Goal: Information Seeking & Learning: Check status

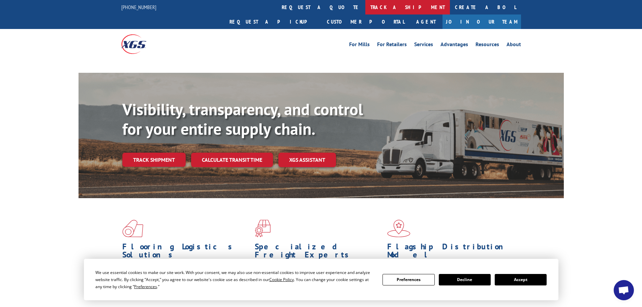
click at [365, 3] on link "track a shipment" at bounding box center [407, 7] width 85 height 14
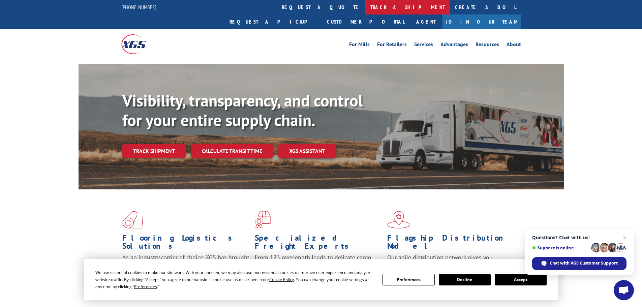
click at [365, 13] on link "track a shipment" at bounding box center [407, 7] width 85 height 14
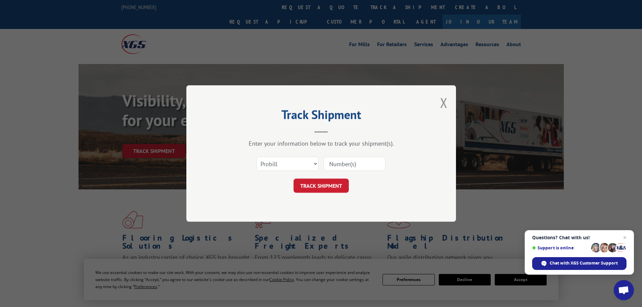
click at [353, 158] on input at bounding box center [355, 164] width 62 height 14
type input "17520844"
click at [294, 179] on button "TRACK SHIPMENT" at bounding box center [321, 186] width 55 height 14
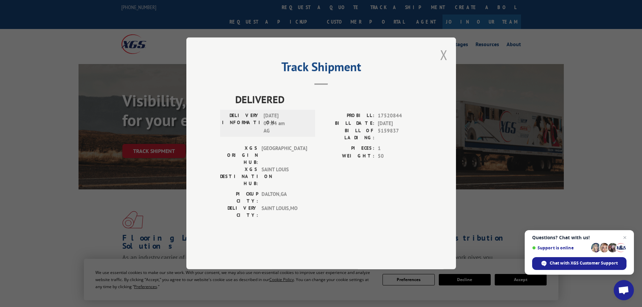
click at [443, 64] on button "Close modal" at bounding box center [443, 55] width 7 height 18
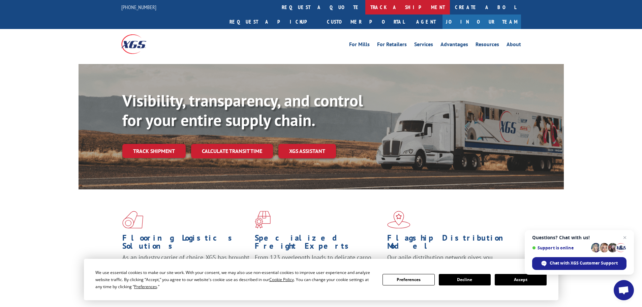
click at [365, 5] on link "track a shipment" at bounding box center [407, 7] width 85 height 14
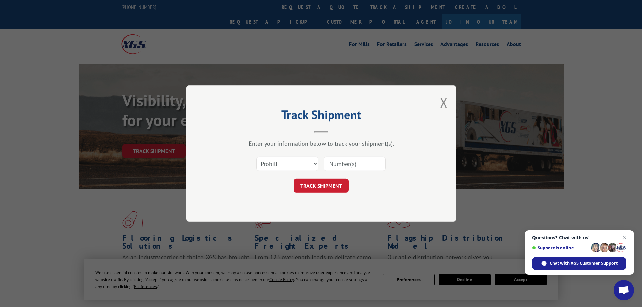
click at [351, 170] on input at bounding box center [355, 164] width 62 height 14
type input "17522084"
click at [294, 179] on button "TRACK SHIPMENT" at bounding box center [321, 186] width 55 height 14
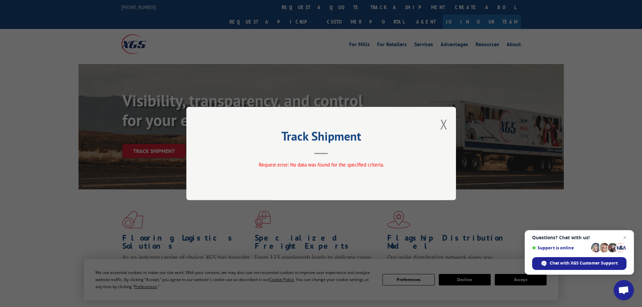
click at [448, 124] on div "Track Shipment Request error: No data was found for the specified criteria." at bounding box center [321, 153] width 270 height 93
